Goal: Communication & Community: Answer question/provide support

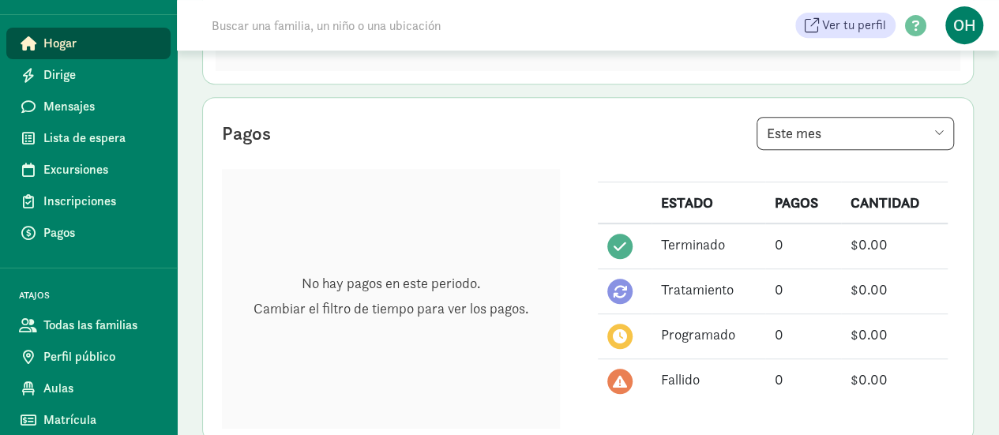
scroll to position [347, 0]
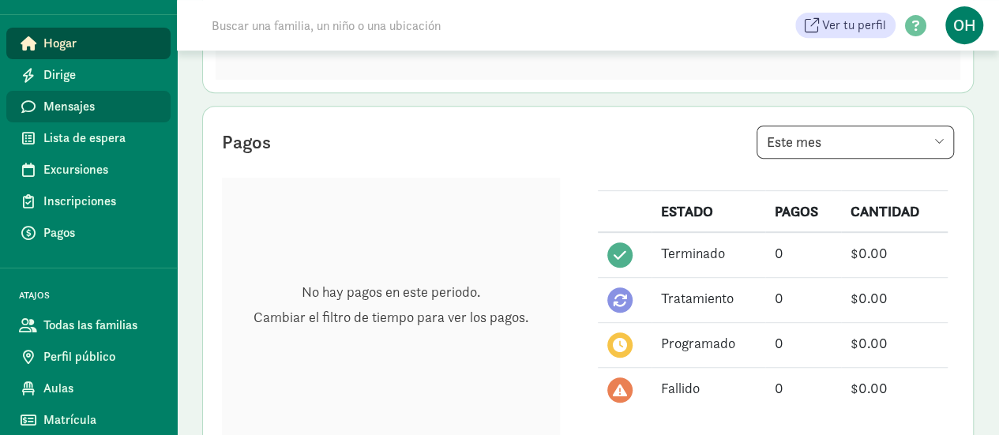
click at [100, 113] on span "Mensajes" at bounding box center [100, 106] width 115 height 19
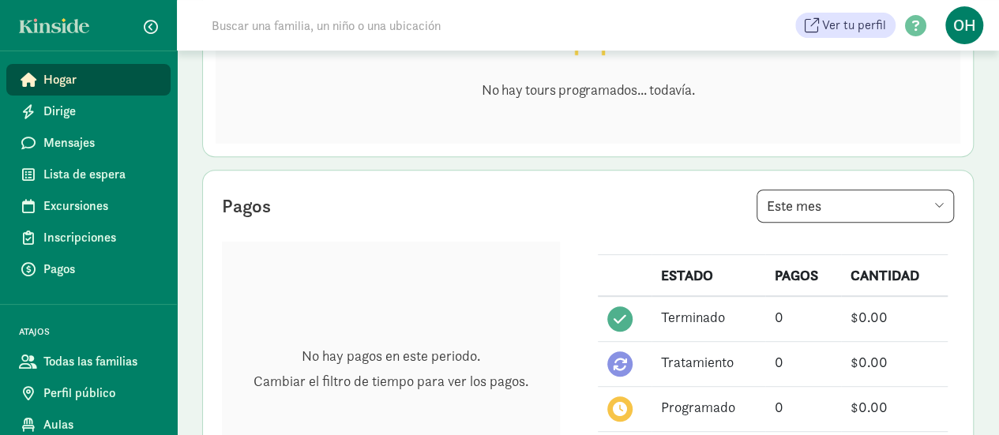
scroll to position [277, 0]
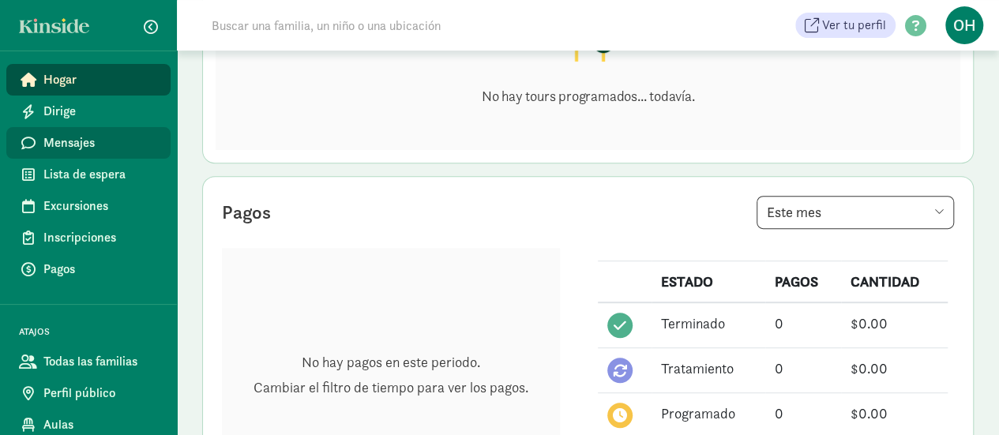
click at [68, 138] on font "Mensajes" at bounding box center [68, 142] width 51 height 17
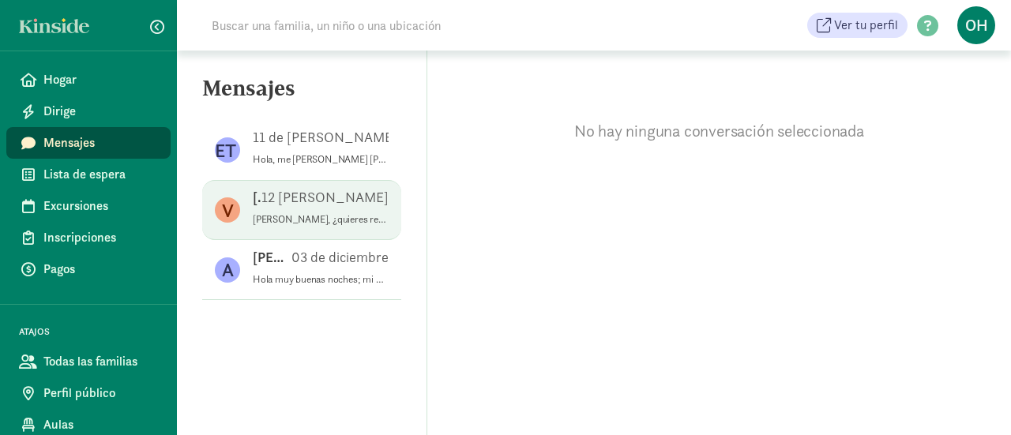
click at [337, 203] on font "12 de mayo" at bounding box center [325, 197] width 127 height 18
